Goal: Understand process/instructions

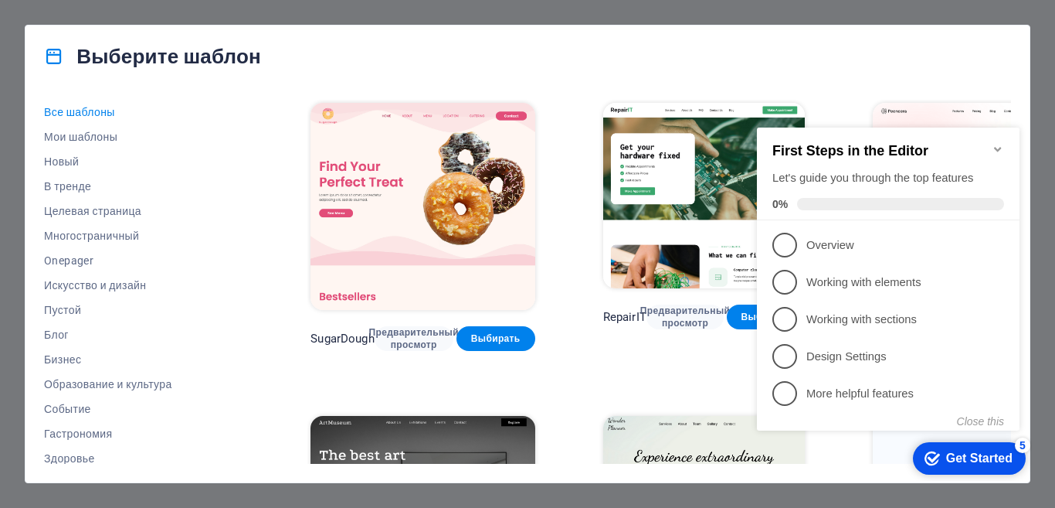
click at [1051, 74] on div "Выберите шаблон Все шаблоны Мои шаблоны Новый В тренде Целевая страница Многост…" at bounding box center [527, 254] width 1055 height 508
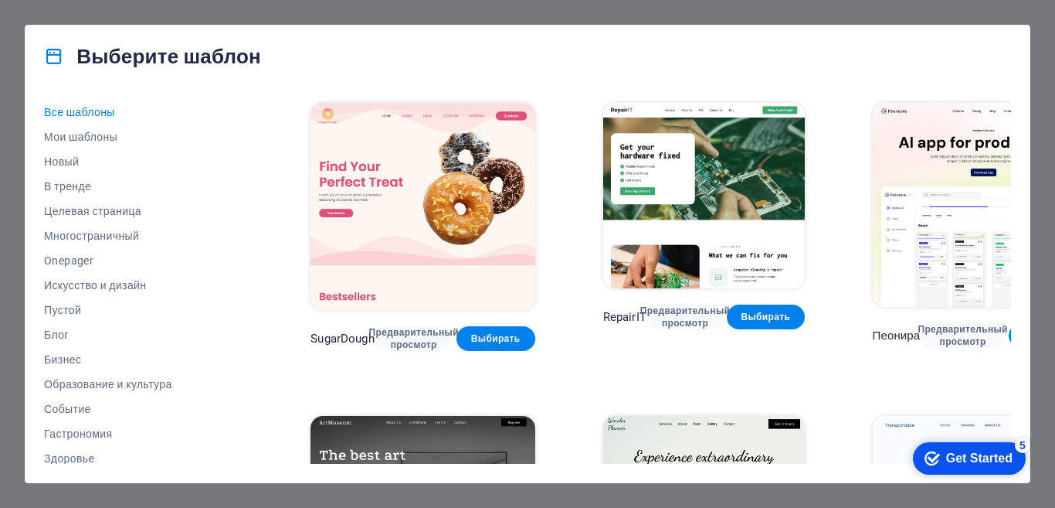
click at [1051, 75] on div "Выберите шаблон Все шаблоны Мои шаблоны Новый В тренде Целевая страница Многост…" at bounding box center [527, 254] width 1055 height 508
click at [1047, 79] on div "Выберите шаблон Все шаблоны Мои шаблоны Новый В тренде Целевая страница Многост…" at bounding box center [527, 254] width 1055 height 508
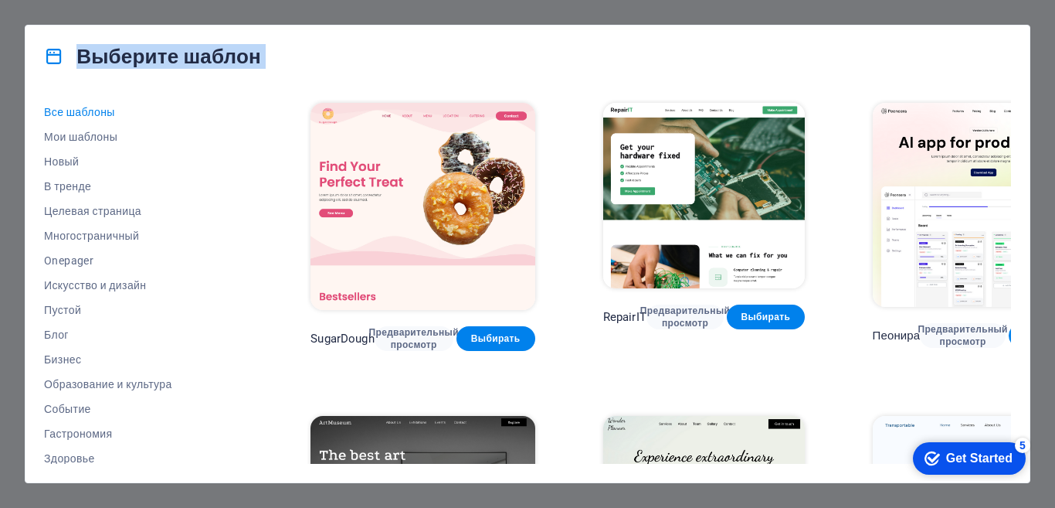
click at [1047, 82] on div "Выберите шаблон Все шаблоны Мои шаблоны Новый В тренде Целевая страница Многост…" at bounding box center [527, 254] width 1055 height 508
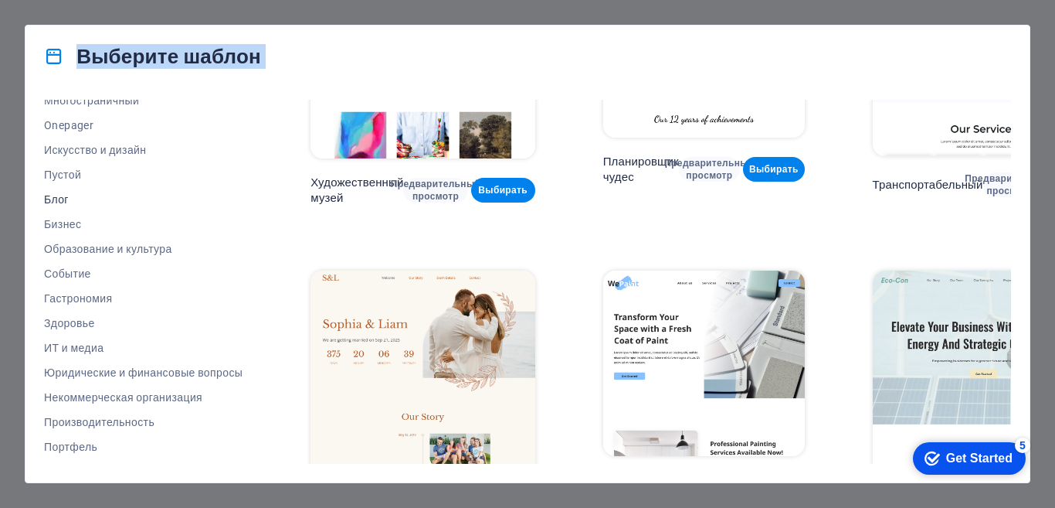
scroll to position [254, 0]
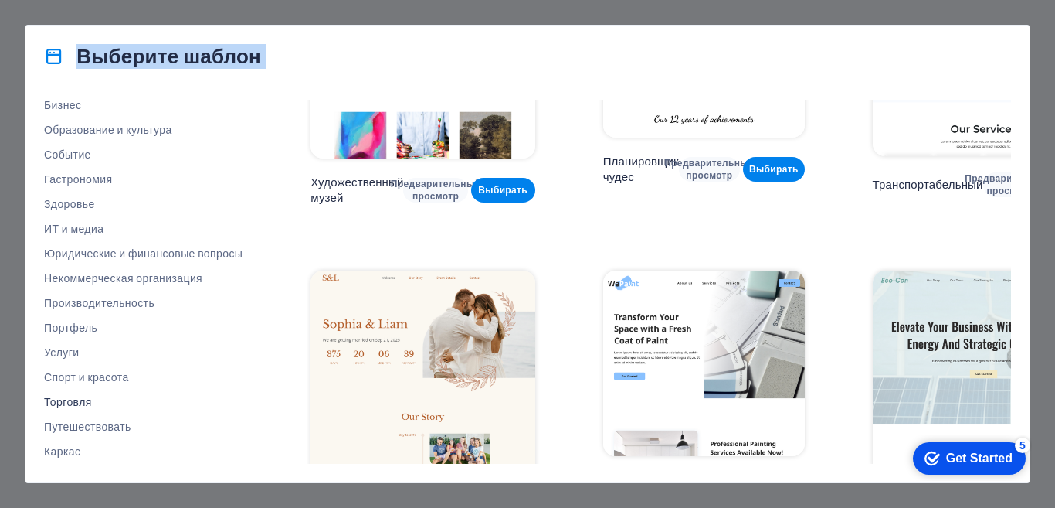
click at [76, 409] on button "Торговля" at bounding box center [143, 401] width 199 height 25
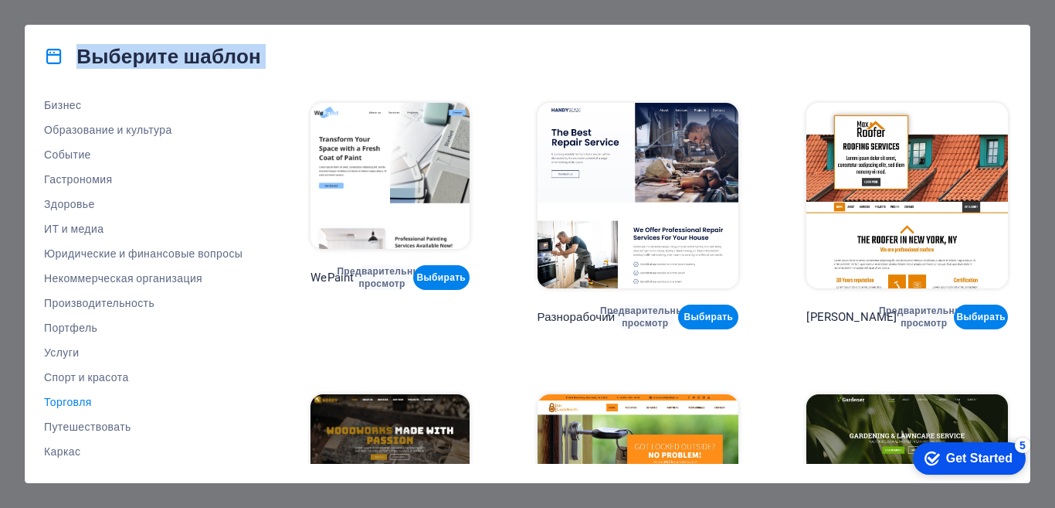
scroll to position [426, 0]
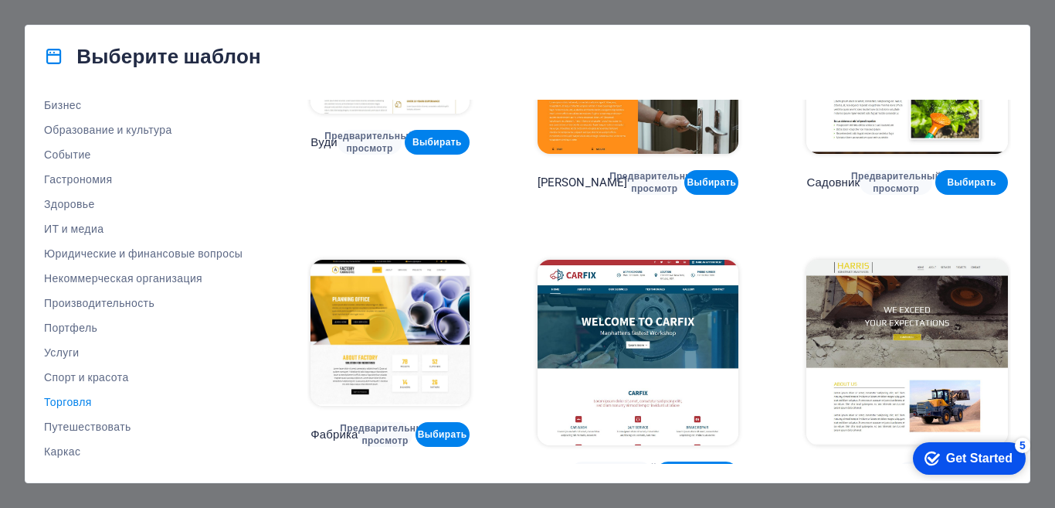
click at [1041, 166] on div "Выберите шаблон Все шаблоны Мои шаблоны Новый В тренде Целевая страница Многост…" at bounding box center [527, 254] width 1055 height 508
click at [982, 460] on div "Get Started" at bounding box center [979, 458] width 66 height 14
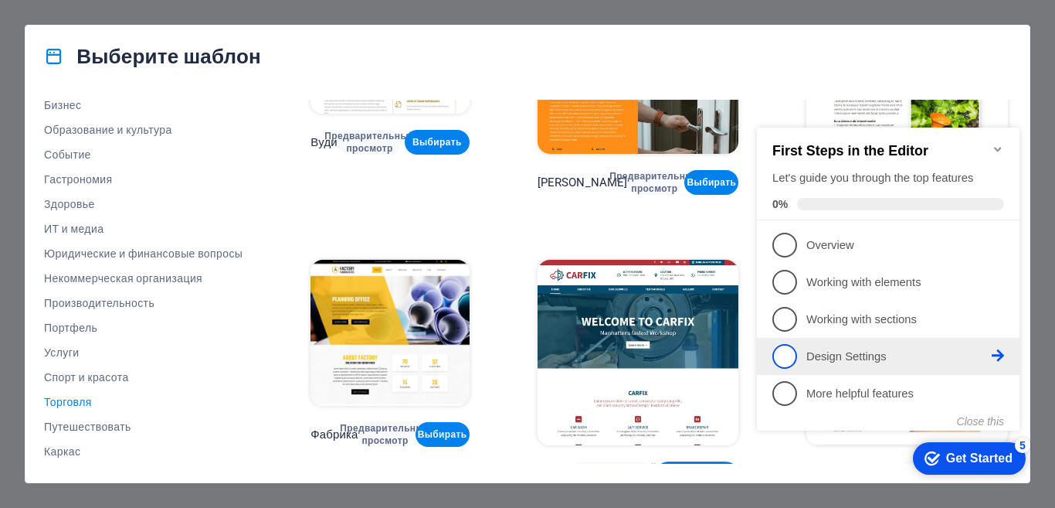
click at [888, 359] on p "Design Settings - incomplete" at bounding box center [899, 356] width 185 height 16
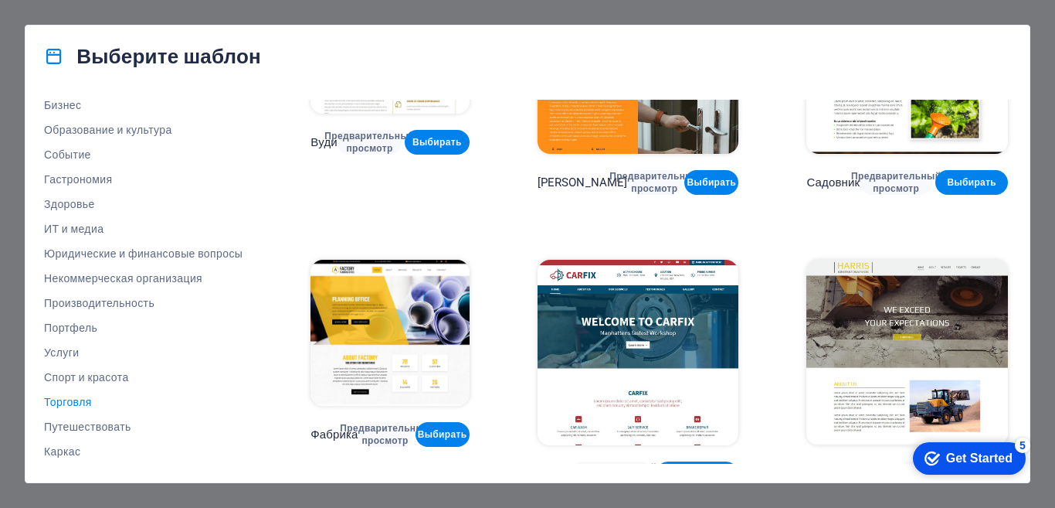
click at [973, 457] on div "Get Started" at bounding box center [979, 458] width 66 height 14
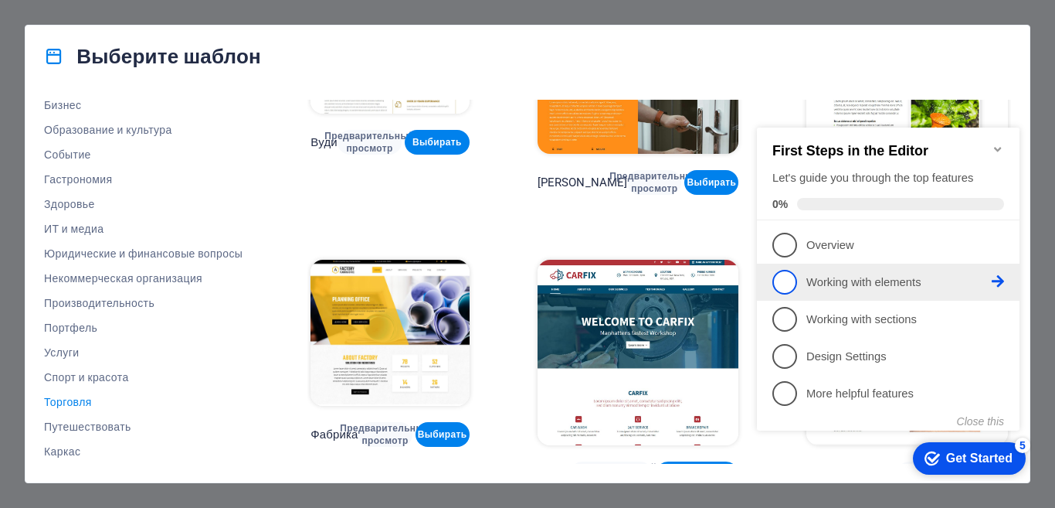
click at [780, 279] on span "2" at bounding box center [785, 282] width 25 height 25
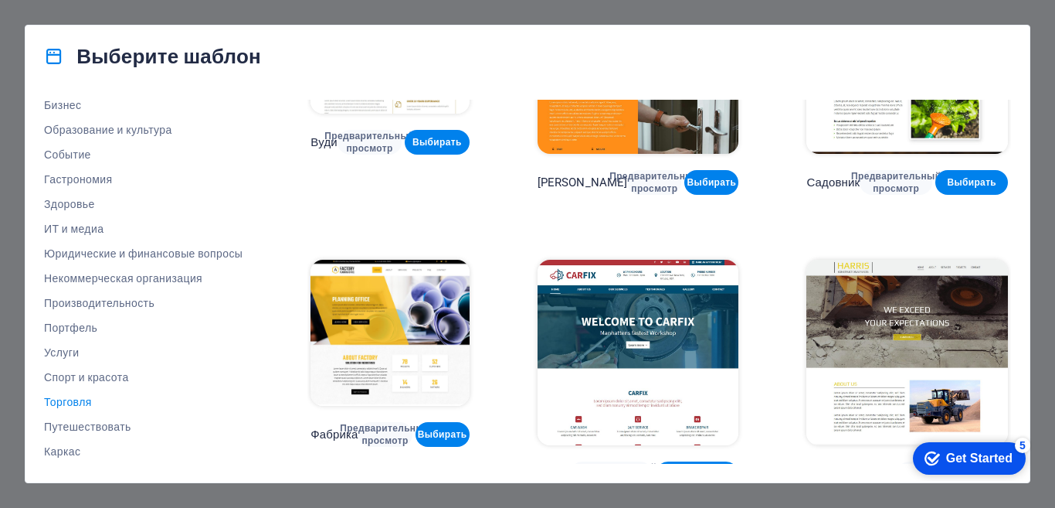
click at [962, 462] on div "Get Started" at bounding box center [979, 458] width 66 height 14
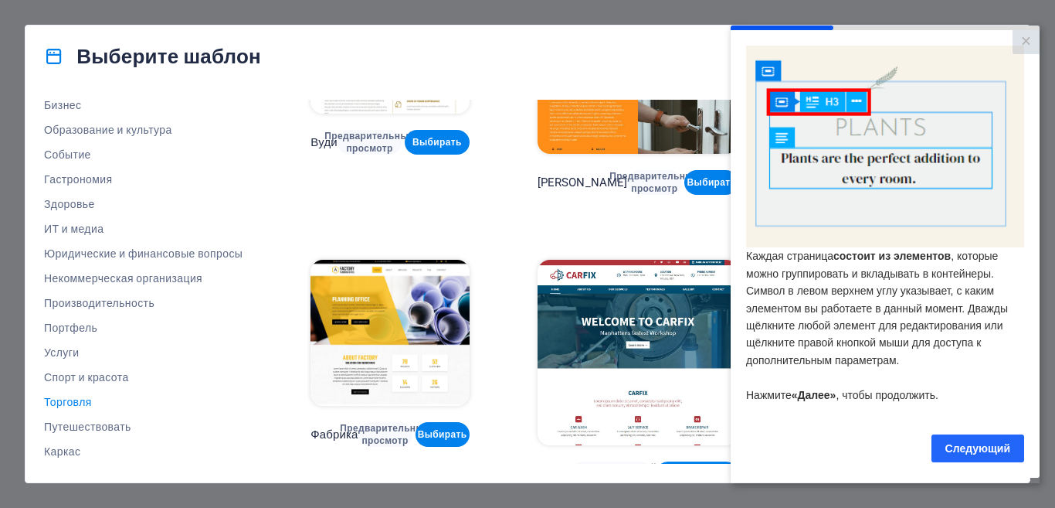
click at [964, 454] on font "Следующий" at bounding box center [978, 447] width 65 height 12
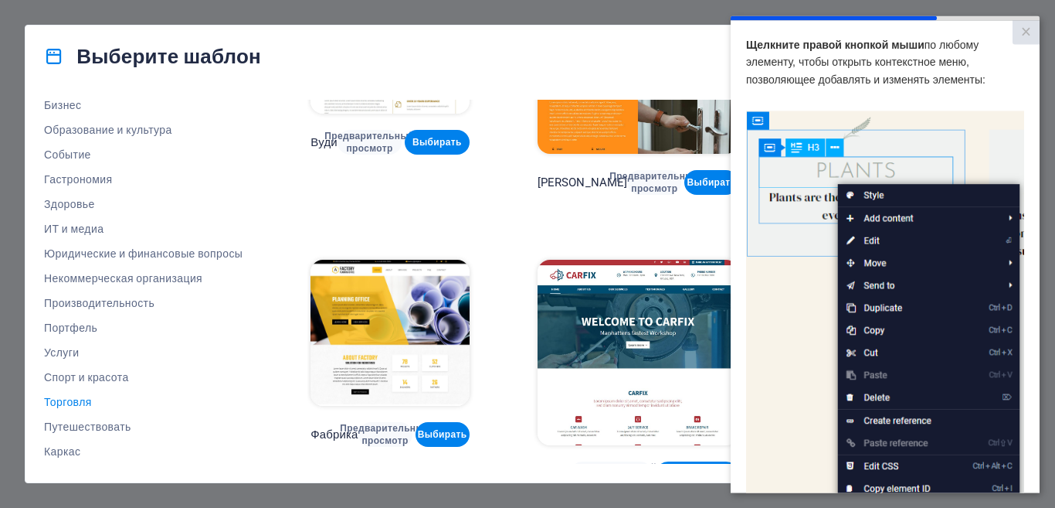
click at [812, 332] on img at bounding box center [885, 329] width 278 height 438
click at [924, 359] on img at bounding box center [885, 329] width 278 height 438
click at [890, 194] on img at bounding box center [885, 329] width 278 height 438
click at [800, 158] on img at bounding box center [885, 329] width 278 height 438
click at [869, 195] on img at bounding box center [885, 329] width 278 height 438
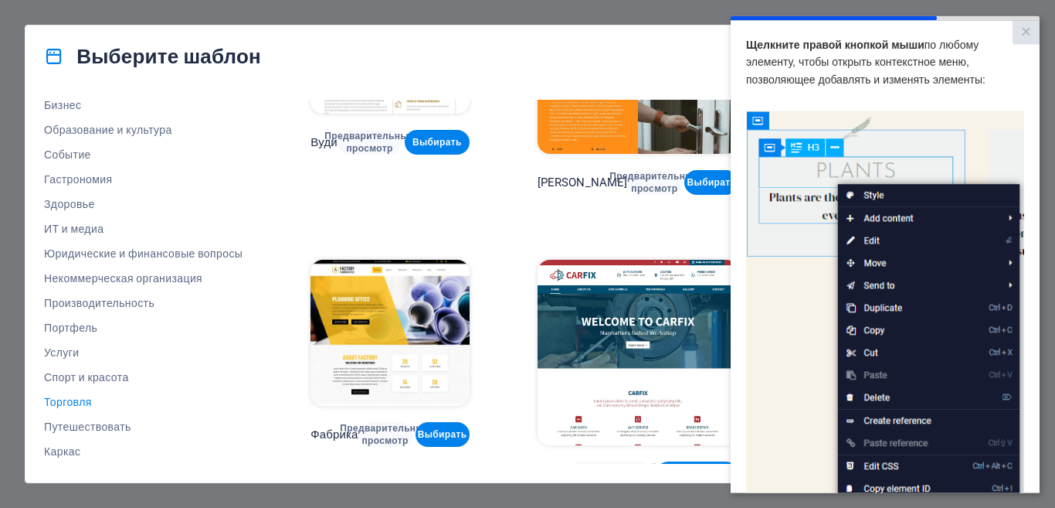
click at [869, 202] on img at bounding box center [885, 329] width 278 height 438
drag, startPoint x: 966, startPoint y: 26, endPoint x: 977, endPoint y: 30, distance: 12.2
click at [977, 29] on cue "Щелкните правой кнопкой мыши по любому элементу, чтобы открыть контекстное меню…" at bounding box center [885, 361] width 309 height 683
click at [1023, 34] on font "×" at bounding box center [1026, 31] width 10 height 20
click at [1013, 34] on link "×" at bounding box center [1026, 32] width 27 height 24
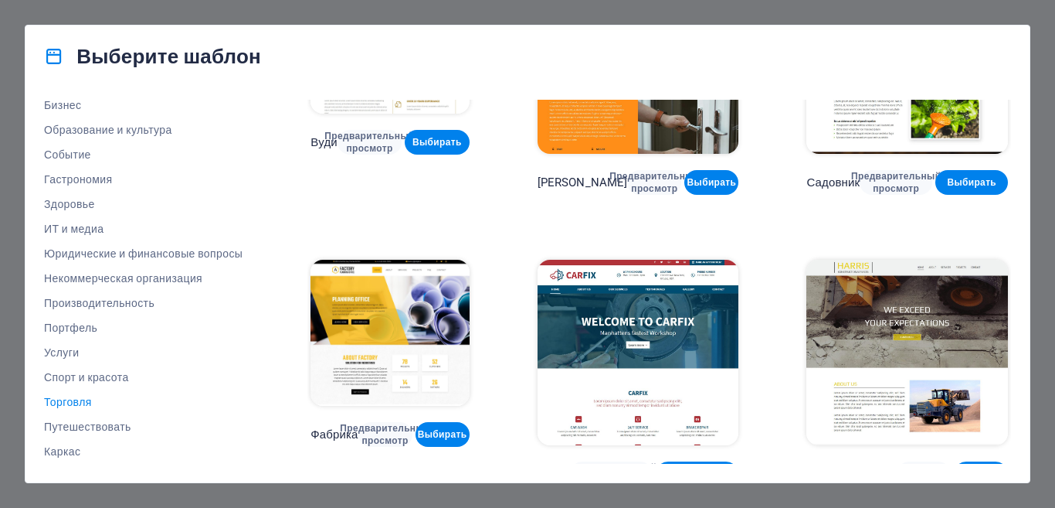
click at [1055, 34] on cue "Щелкните правой кнопкой мыши по любому элементу, чтобы открыть контекстное меню…" at bounding box center [1039, 361] width 309 height 683
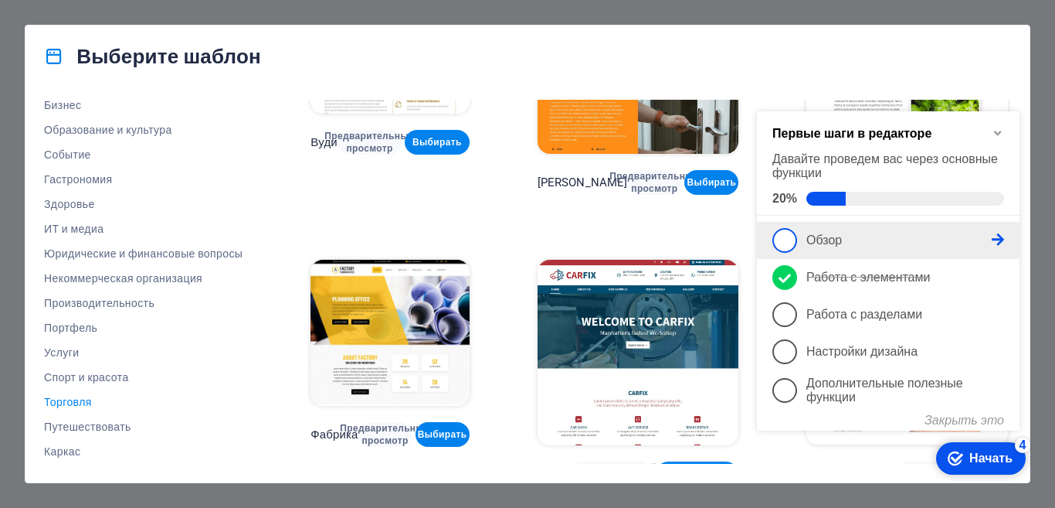
click at [788, 243] on span "1" at bounding box center [785, 240] width 25 height 25
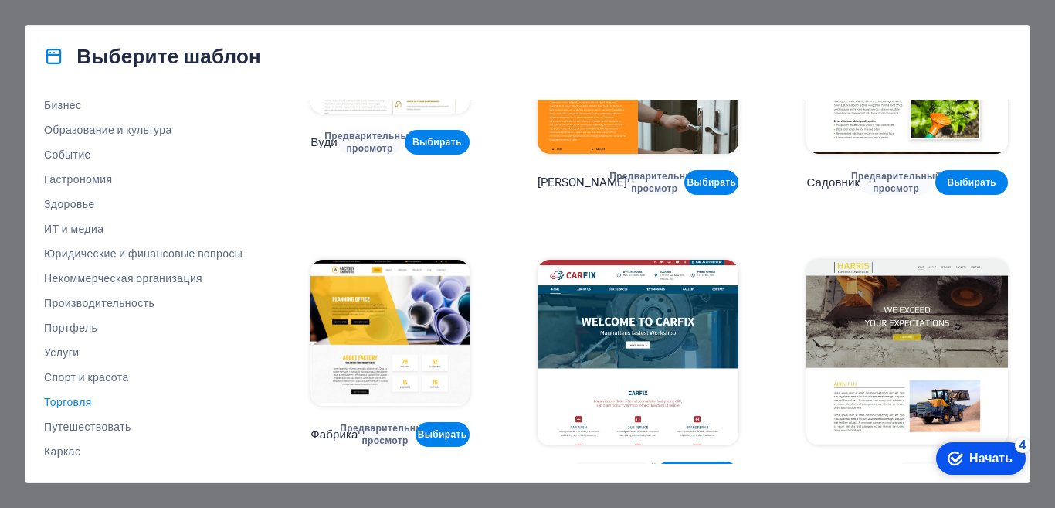
click at [974, 453] on font "Начать" at bounding box center [991, 457] width 43 height 13
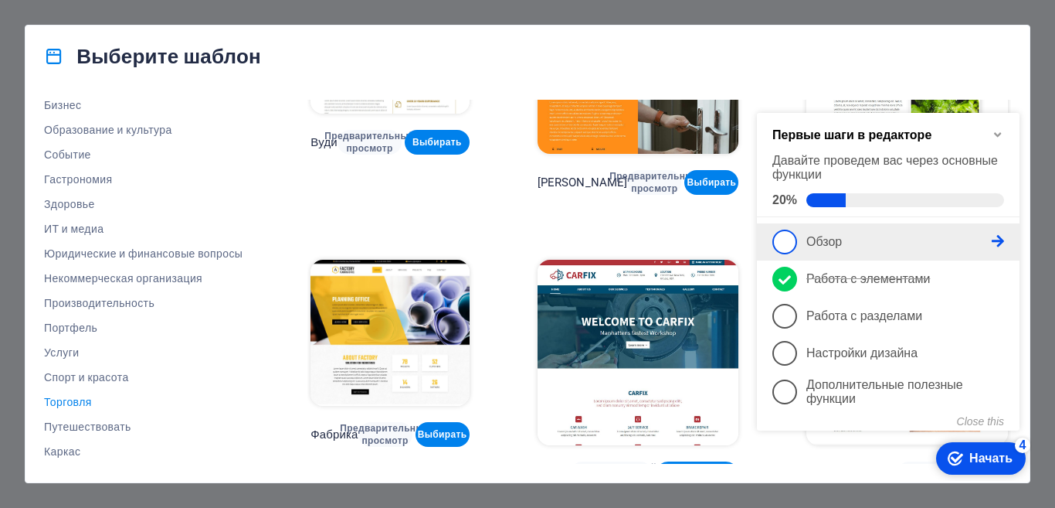
click at [793, 233] on span "1" at bounding box center [785, 241] width 25 height 25
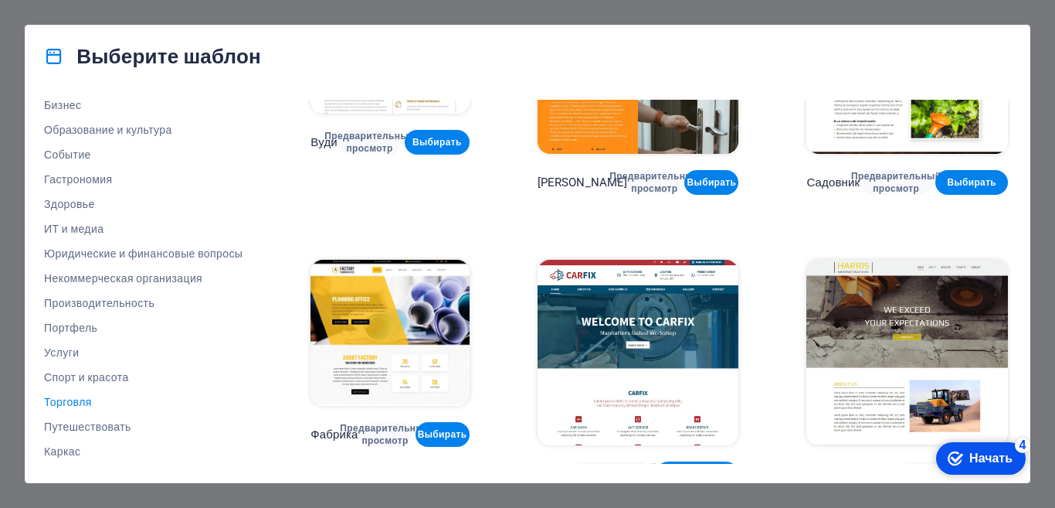
click at [396, 363] on img at bounding box center [390, 333] width 158 height 146
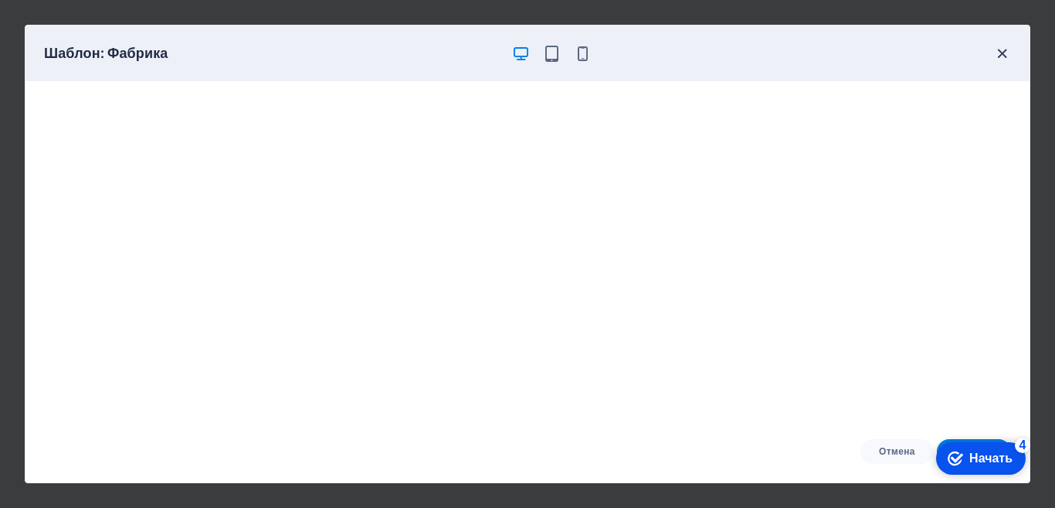
click at [1000, 53] on icon "button" at bounding box center [1003, 54] width 18 height 18
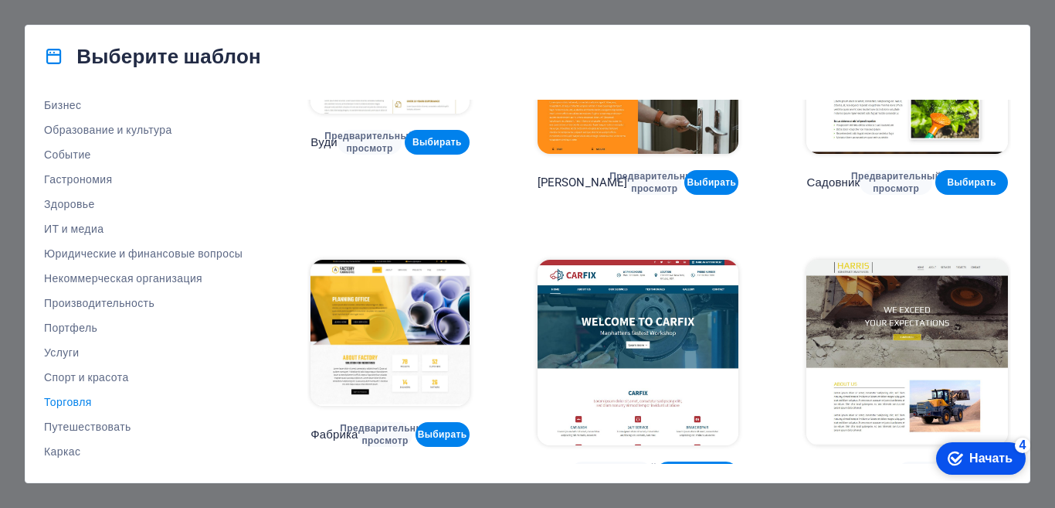
click at [969, 464] on div "checkmark Начать 4" at bounding box center [980, 457] width 65 height 15
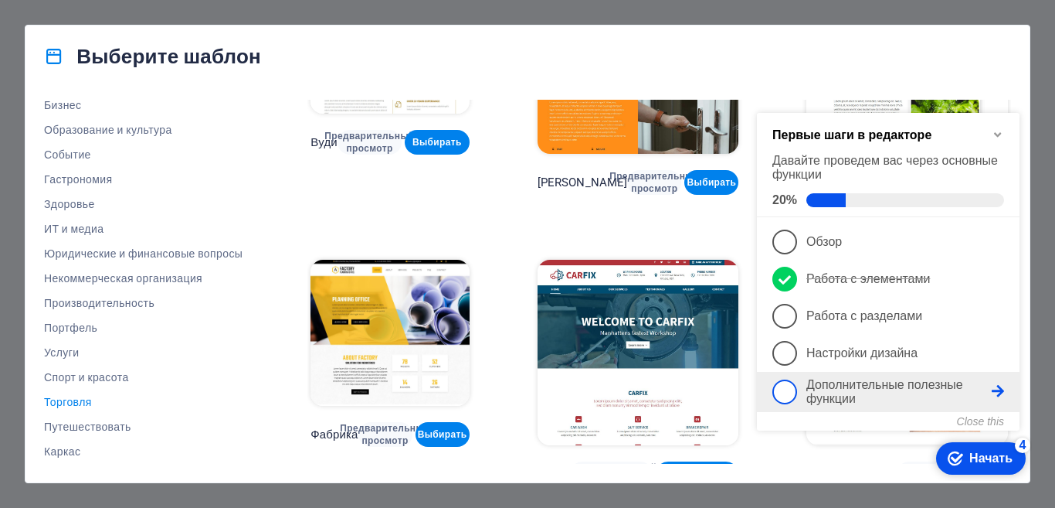
click at [805, 395] on link "5 Дополнительные полезные функции — неполные" at bounding box center [889, 392] width 232 height 28
